Goal: Task Accomplishment & Management: Manage account settings

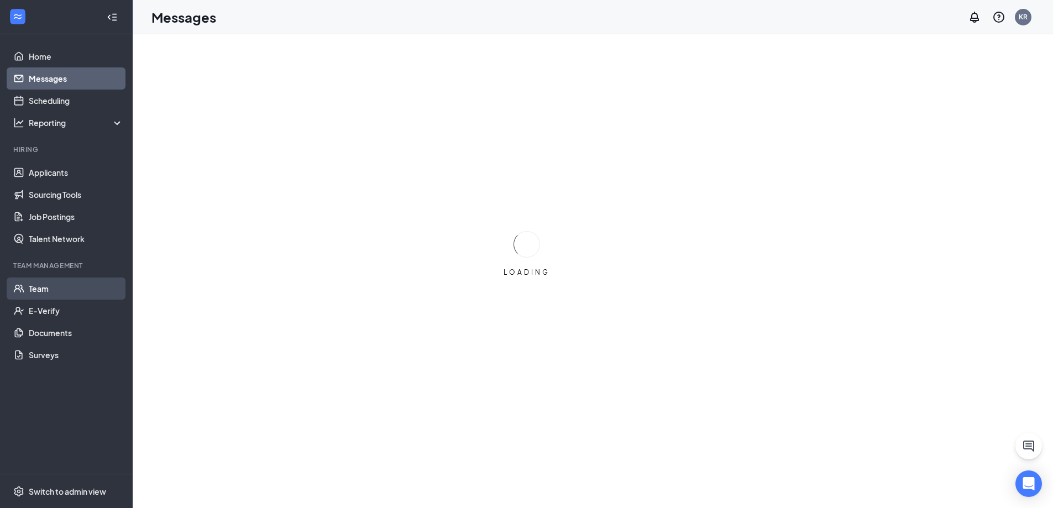
click at [45, 290] on link "Team" at bounding box center [76, 288] width 95 height 22
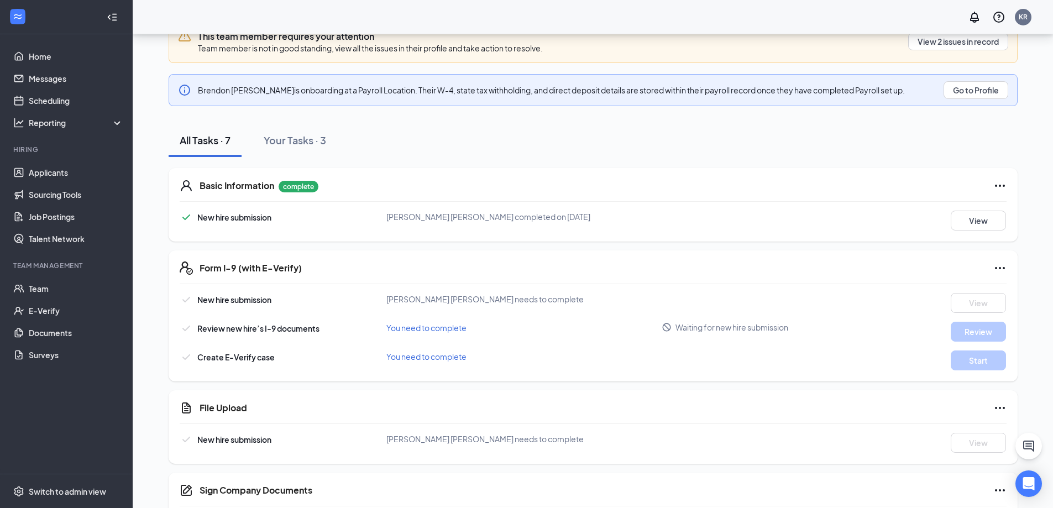
scroll to position [166, 0]
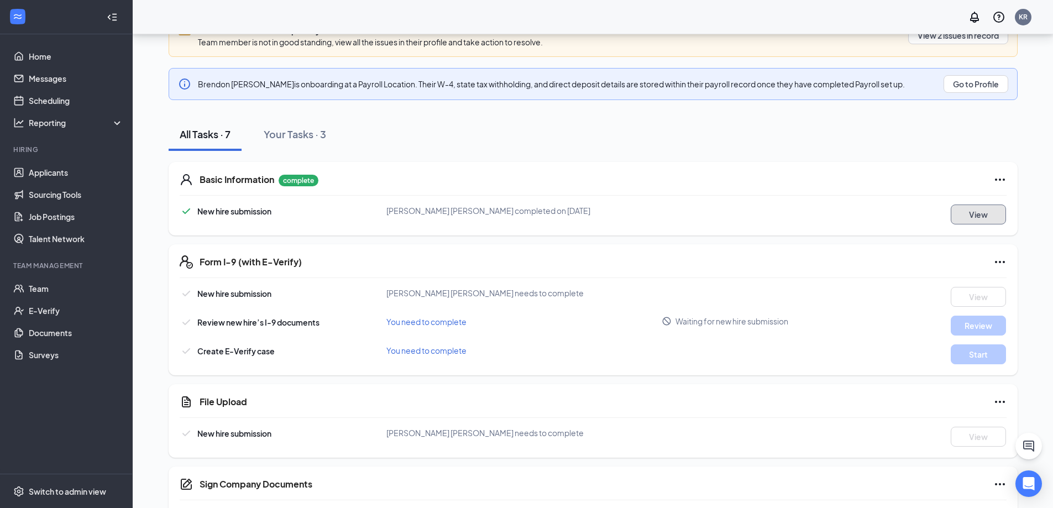
click at [989, 212] on button "View" at bounding box center [978, 215] width 55 height 20
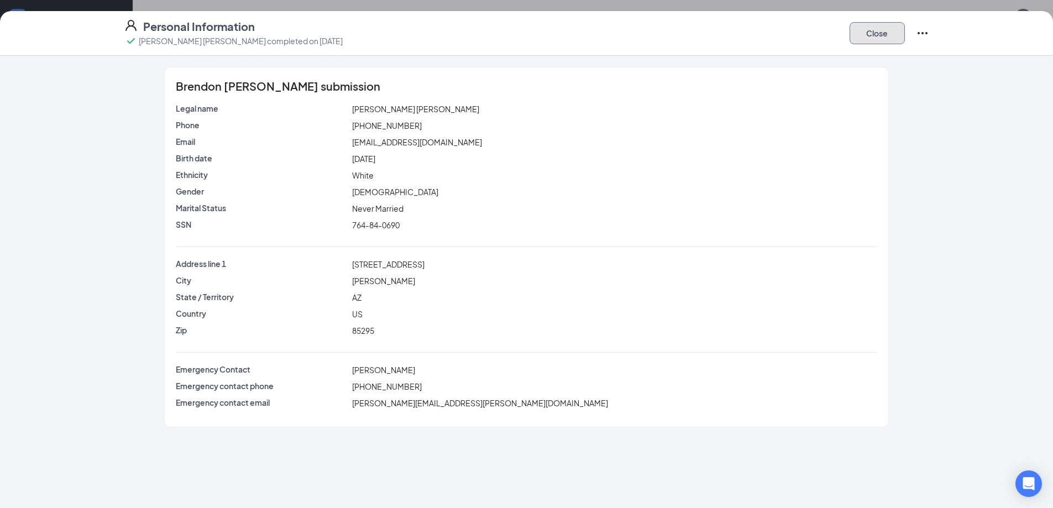
click at [876, 31] on button "Close" at bounding box center [877, 33] width 55 height 22
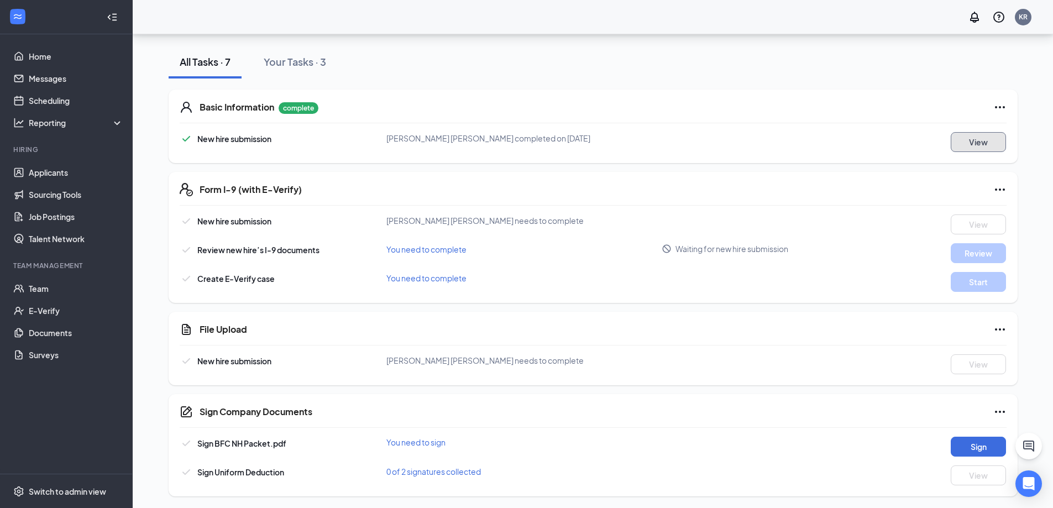
scroll to position [240, 0]
click at [963, 442] on button "Sign" at bounding box center [978, 445] width 55 height 20
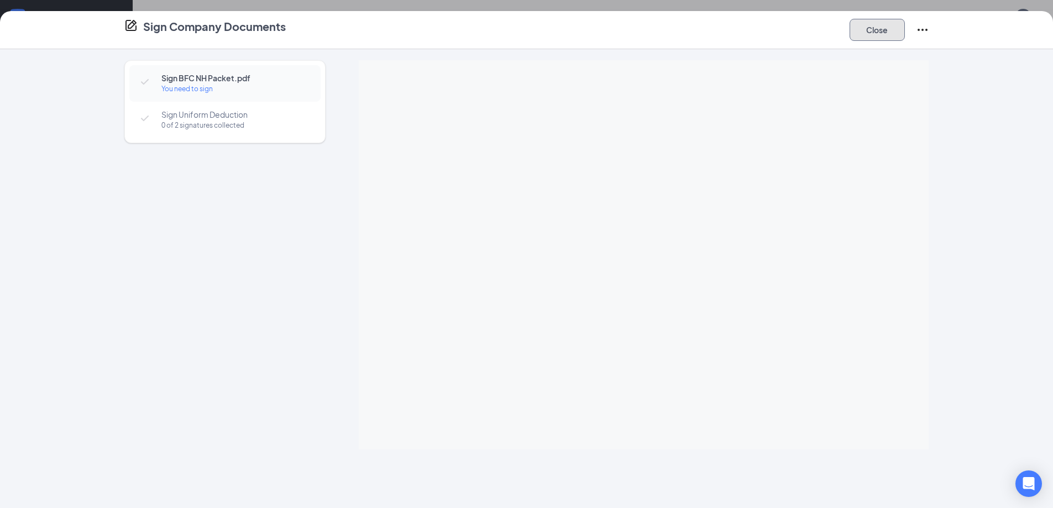
click at [886, 22] on button "Close" at bounding box center [877, 30] width 55 height 22
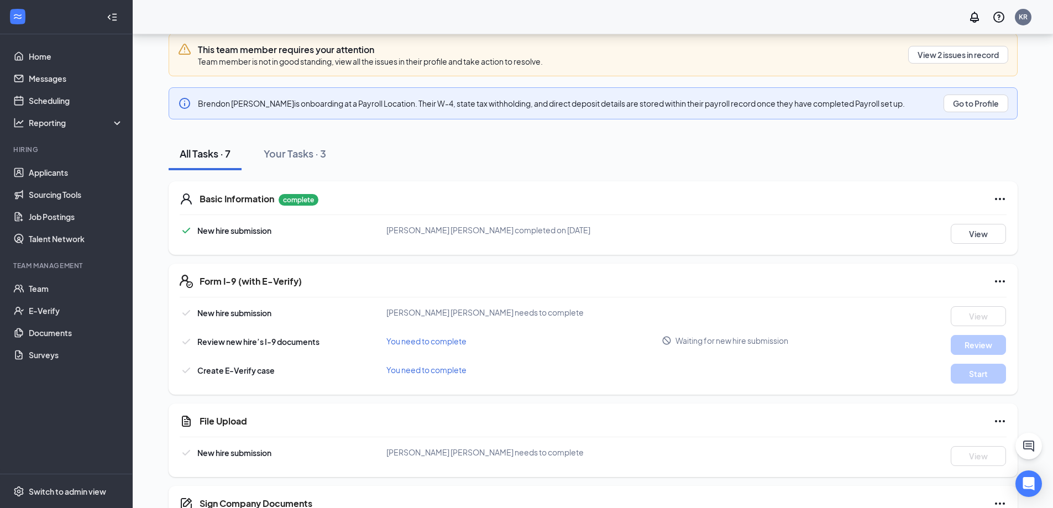
scroll to position [0, 0]
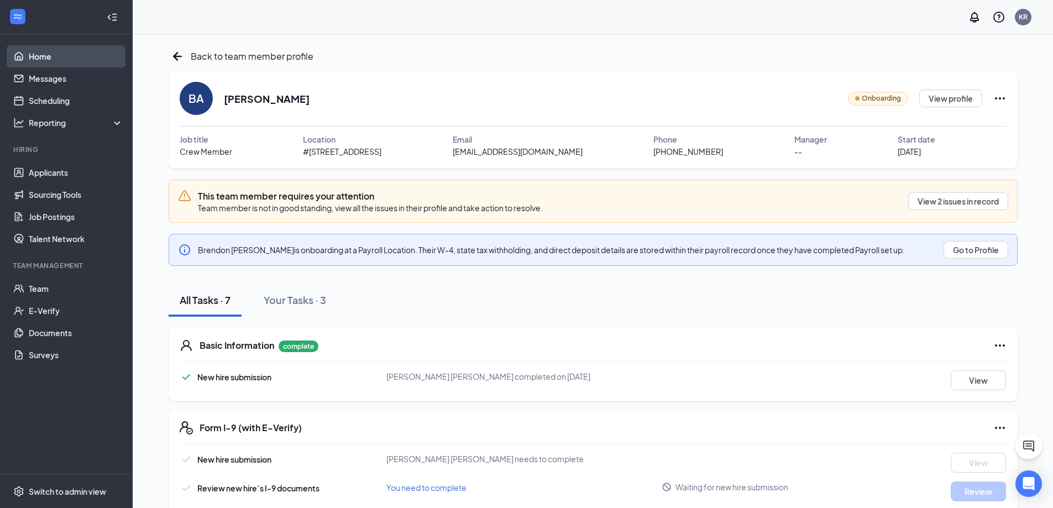
click at [44, 54] on link "Home" at bounding box center [76, 56] width 95 height 22
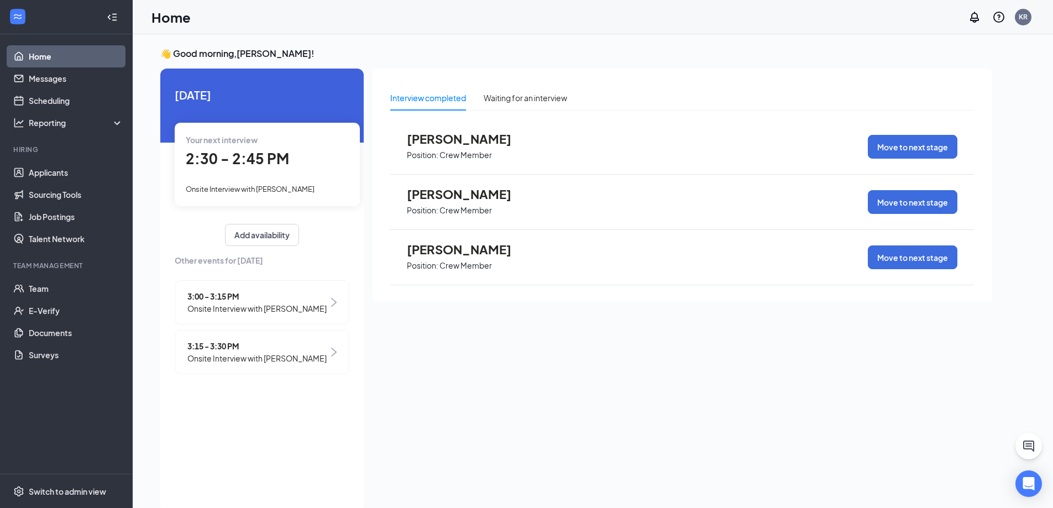
click at [239, 360] on span "Onsite Interview with [PERSON_NAME]" at bounding box center [256, 358] width 139 height 12
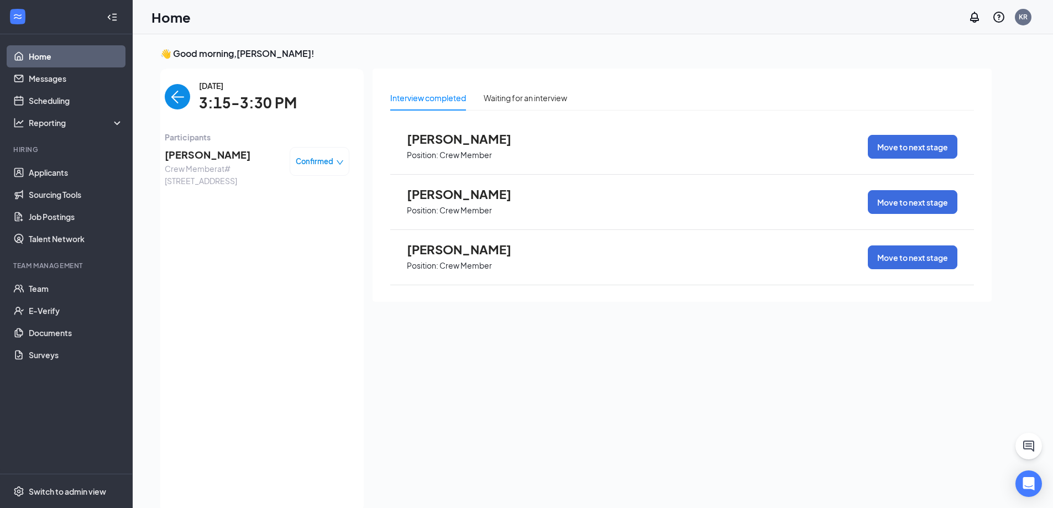
scroll to position [4, 0]
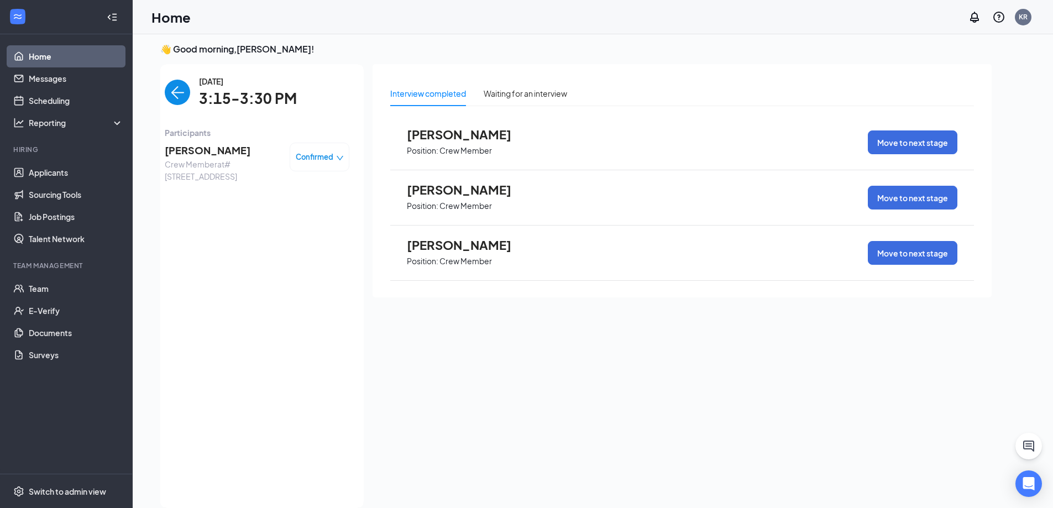
click at [219, 152] on span "[PERSON_NAME]" at bounding box center [223, 150] width 116 height 15
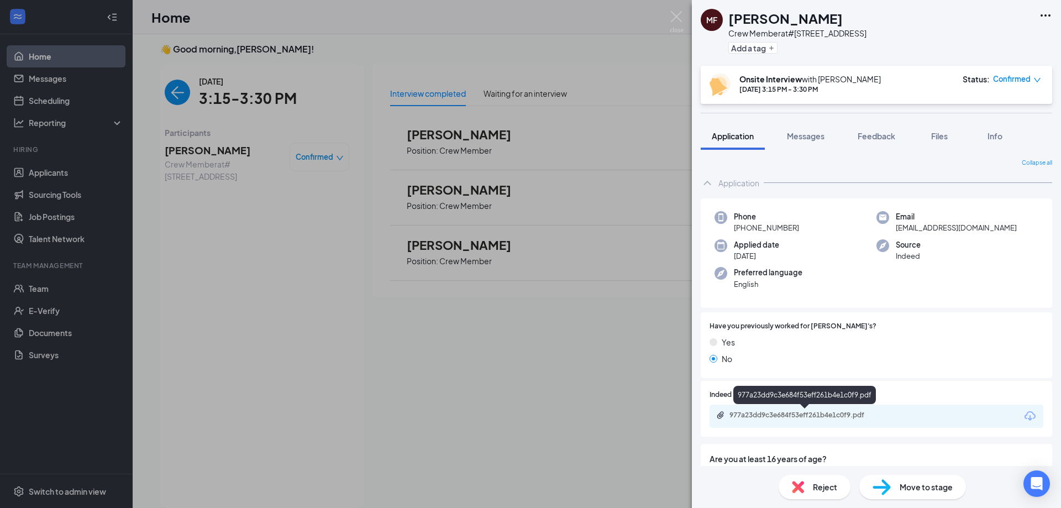
click at [778, 415] on div "977a23dd9c3e684f53eff261b4e1c0f9.pdf" at bounding box center [807, 415] width 155 height 9
click at [684, 21] on div "MF [PERSON_NAME] Crew Member at #2970 - [GEOGRAPHIC_DATA] Add a tag Onsite Inte…" at bounding box center [530, 254] width 1061 height 508
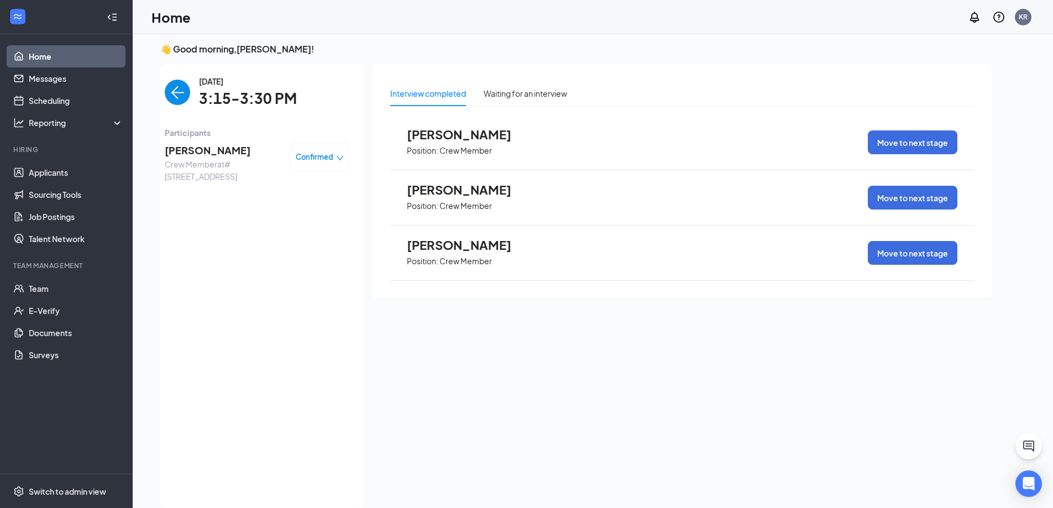
click at [174, 97] on img "back-button" at bounding box center [177, 92] width 25 height 25
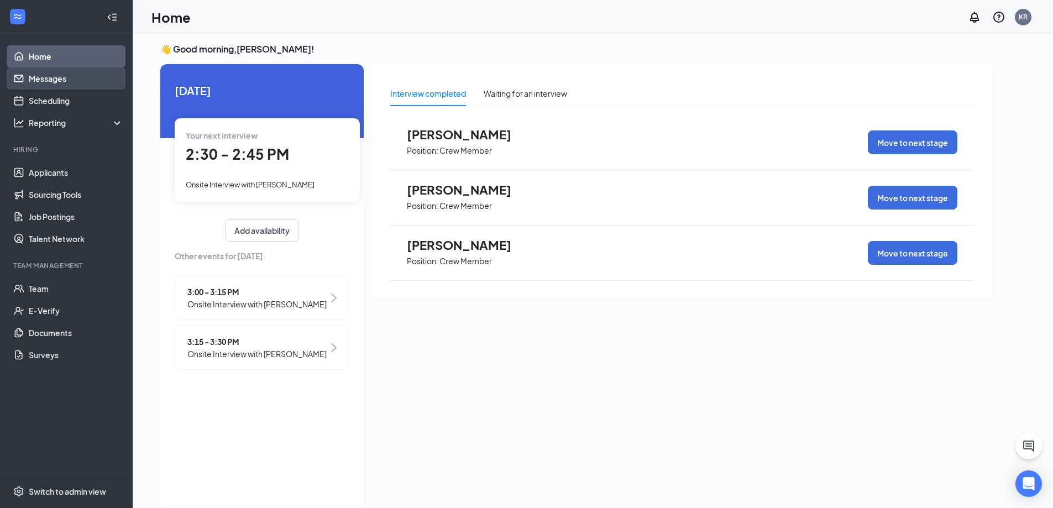
click at [59, 83] on link "Messages" at bounding box center [76, 78] width 95 height 22
